Goal: Information Seeking & Learning: Learn about a topic

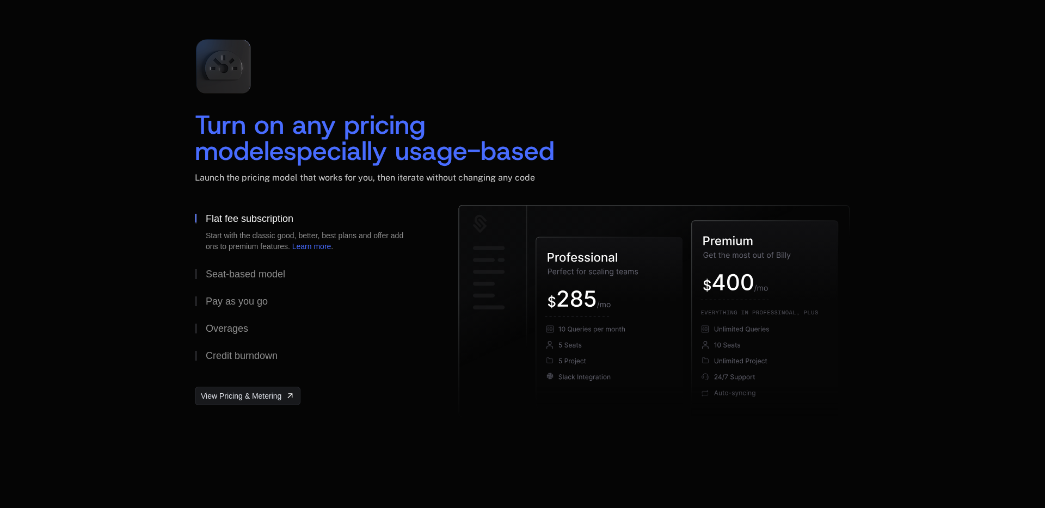
scroll to position [1564, 0]
click at [238, 271] on div "Seat-based model" at bounding box center [245, 273] width 79 height 10
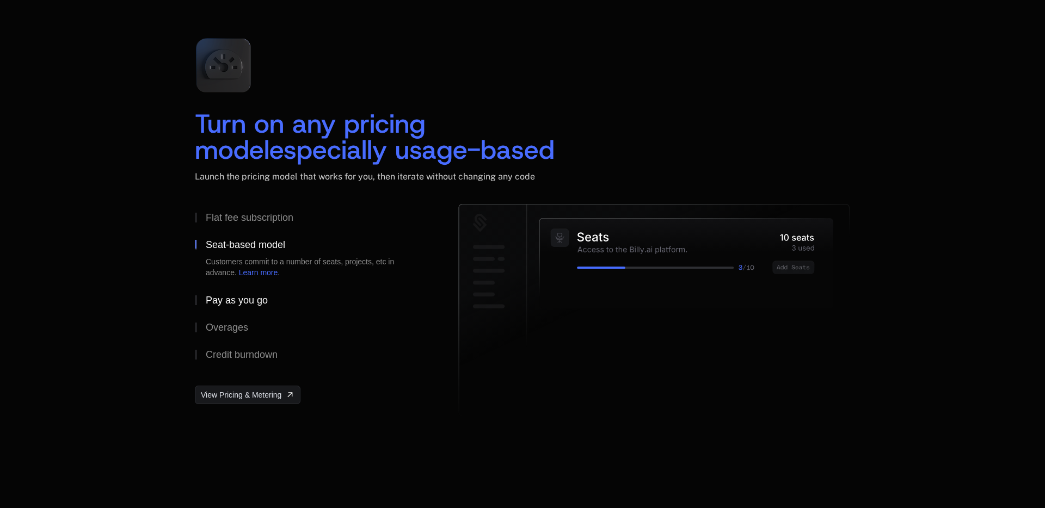
click at [237, 304] on div "Pay as you go" at bounding box center [237, 300] width 62 height 10
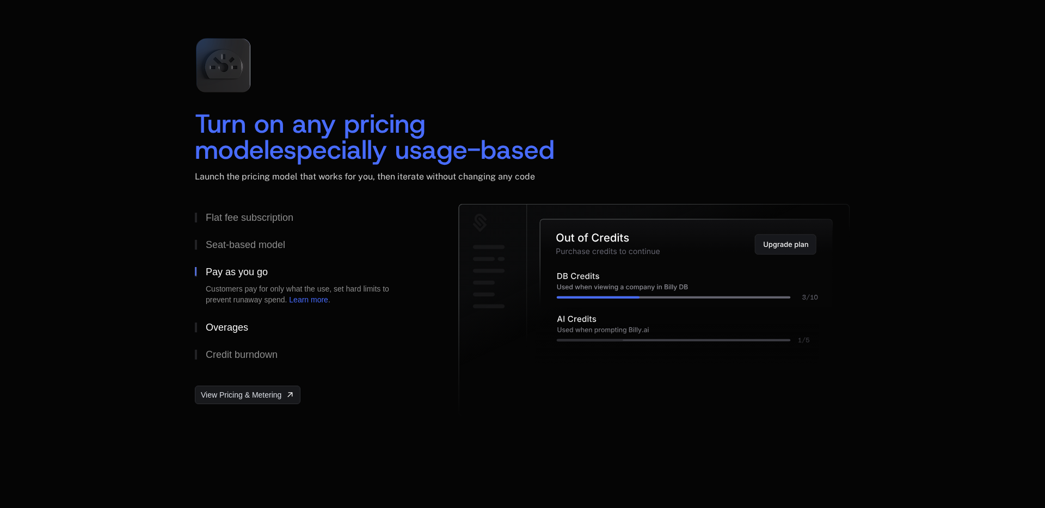
click at [234, 330] on div "Overages" at bounding box center [227, 328] width 42 height 10
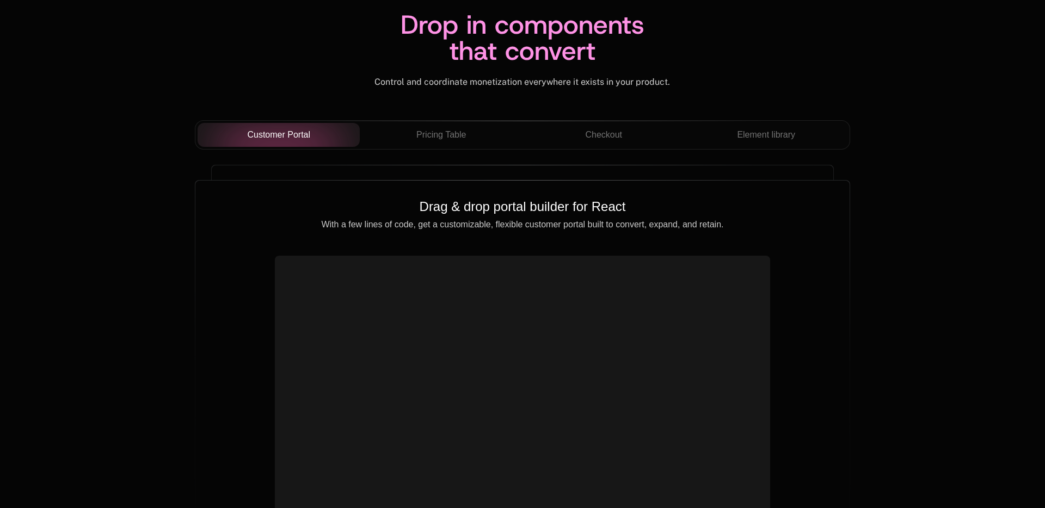
scroll to position [3819, 0]
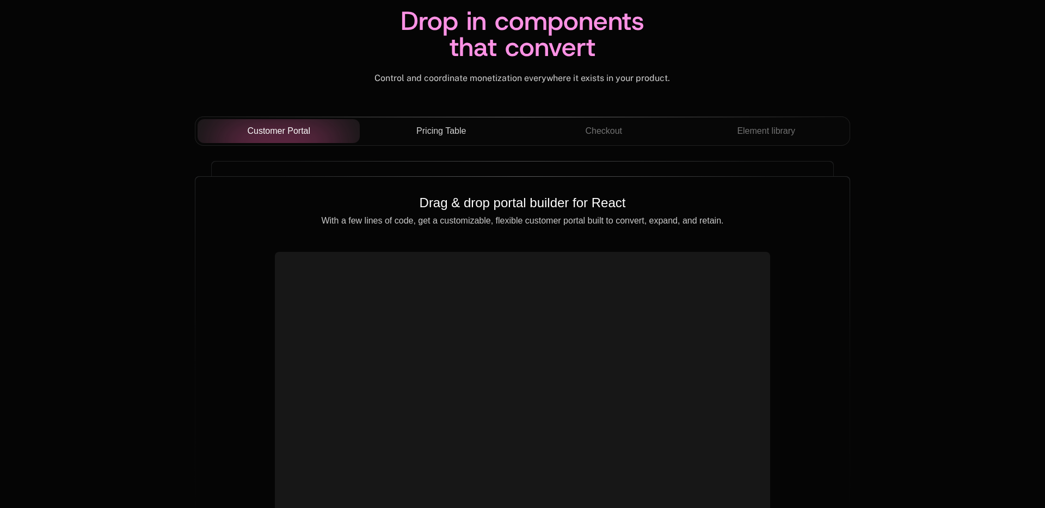
click at [452, 125] on span "Pricing Table" at bounding box center [441, 131] width 50 height 13
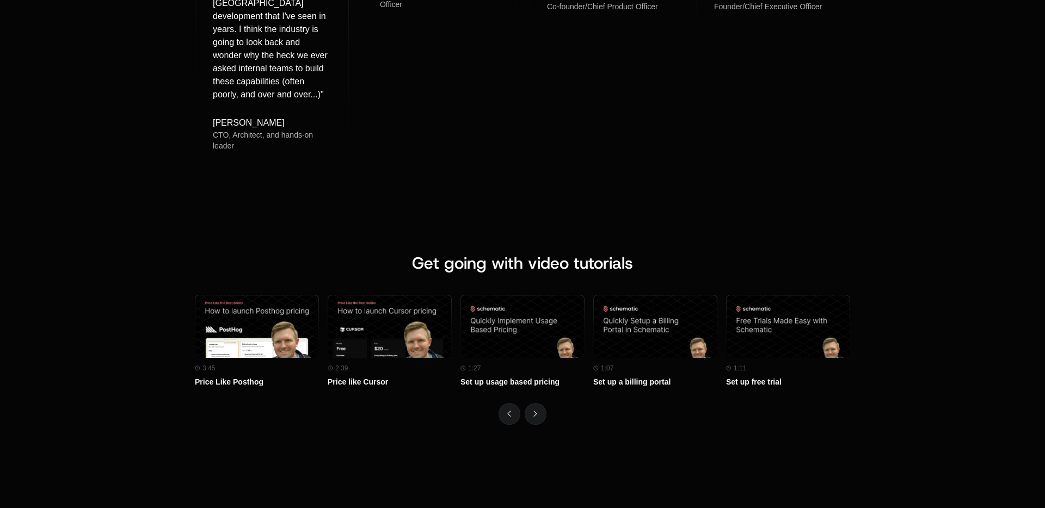
scroll to position [4712, 0]
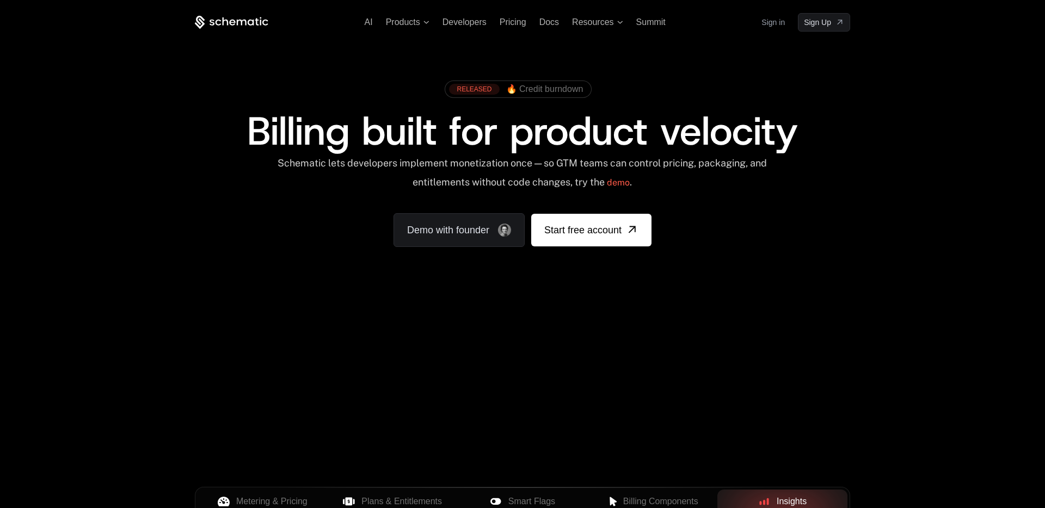
scroll to position [242, 0]
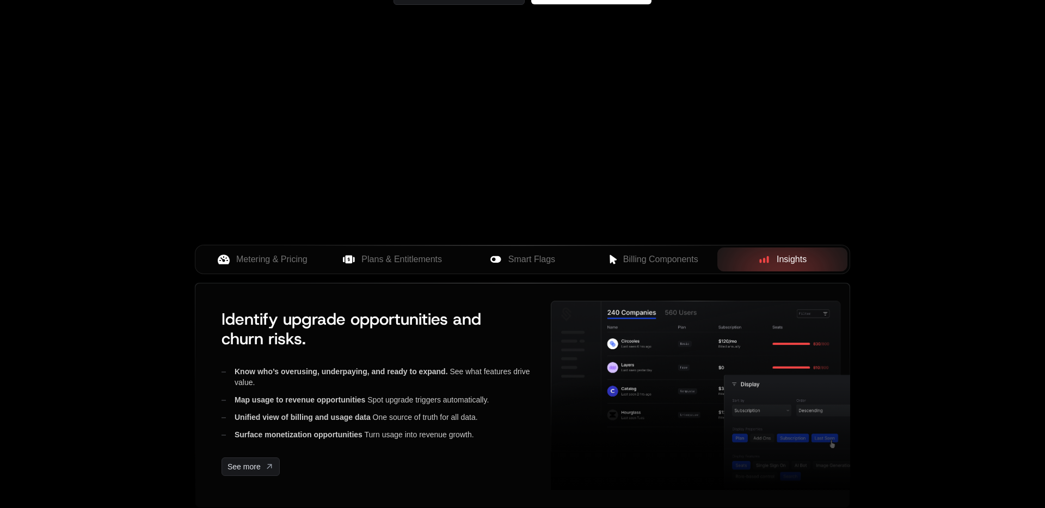
click at [118, 276] on div "AI Products Developers Pricing Docs Resources Summit Sign in Sign Up RELEASED 🔥…" at bounding box center [522, 146] width 1045 height 777
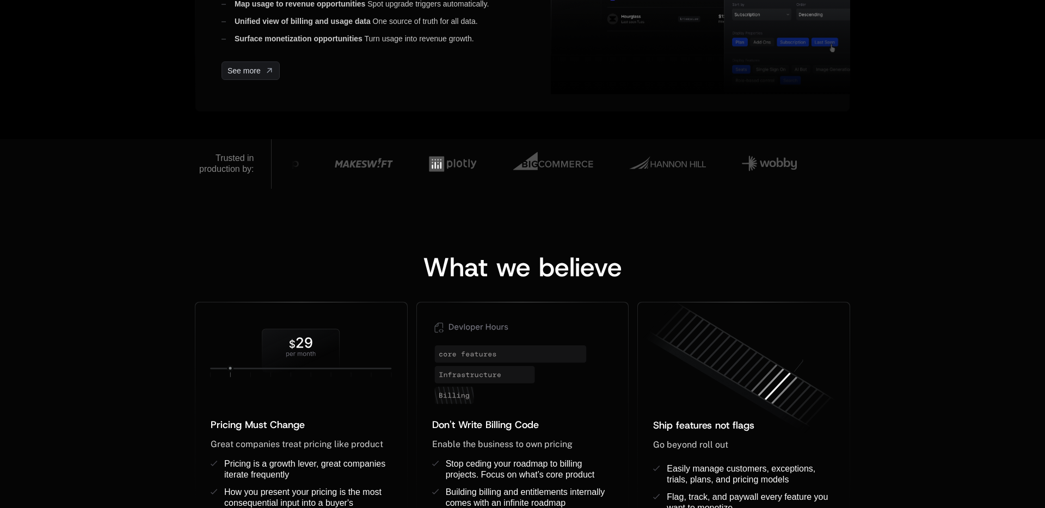
scroll to position [696, 0]
